Goal: Navigation & Orientation: Find specific page/section

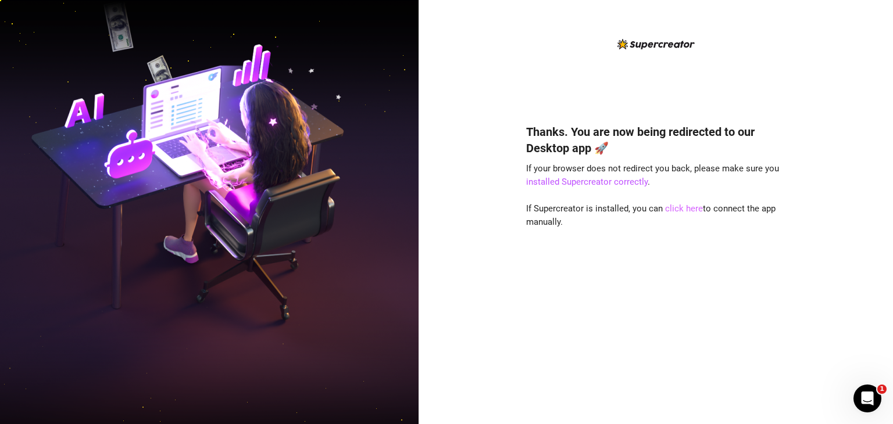
click at [682, 214] on link "click here" at bounding box center [684, 208] width 38 height 10
click at [692, 213] on link "click here" at bounding box center [684, 208] width 38 height 10
click at [687, 209] on link "click here" at bounding box center [684, 208] width 38 height 10
